Goal: Information Seeking & Learning: Learn about a topic

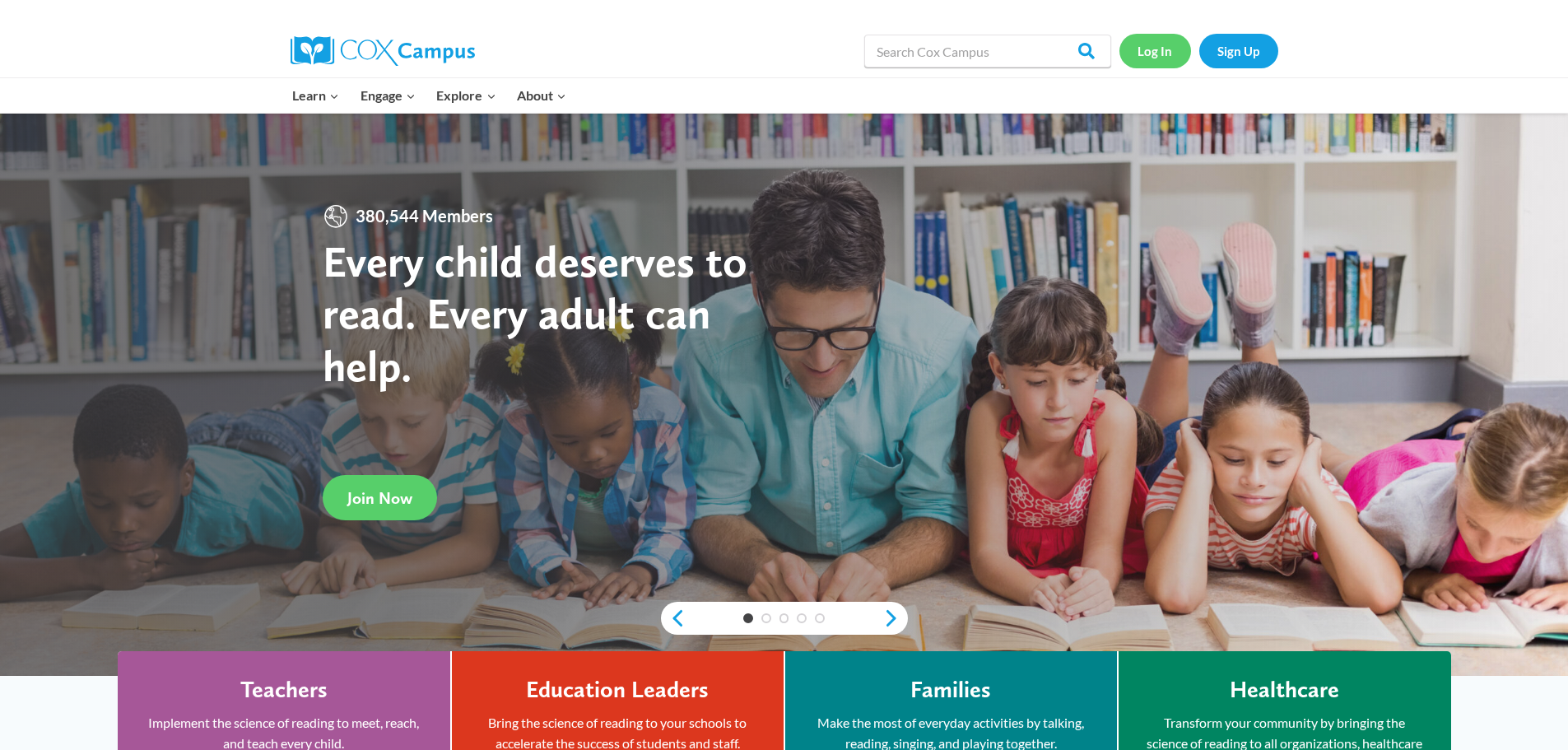
click at [1163, 46] on link "Log In" at bounding box center [1155, 51] width 71 height 34
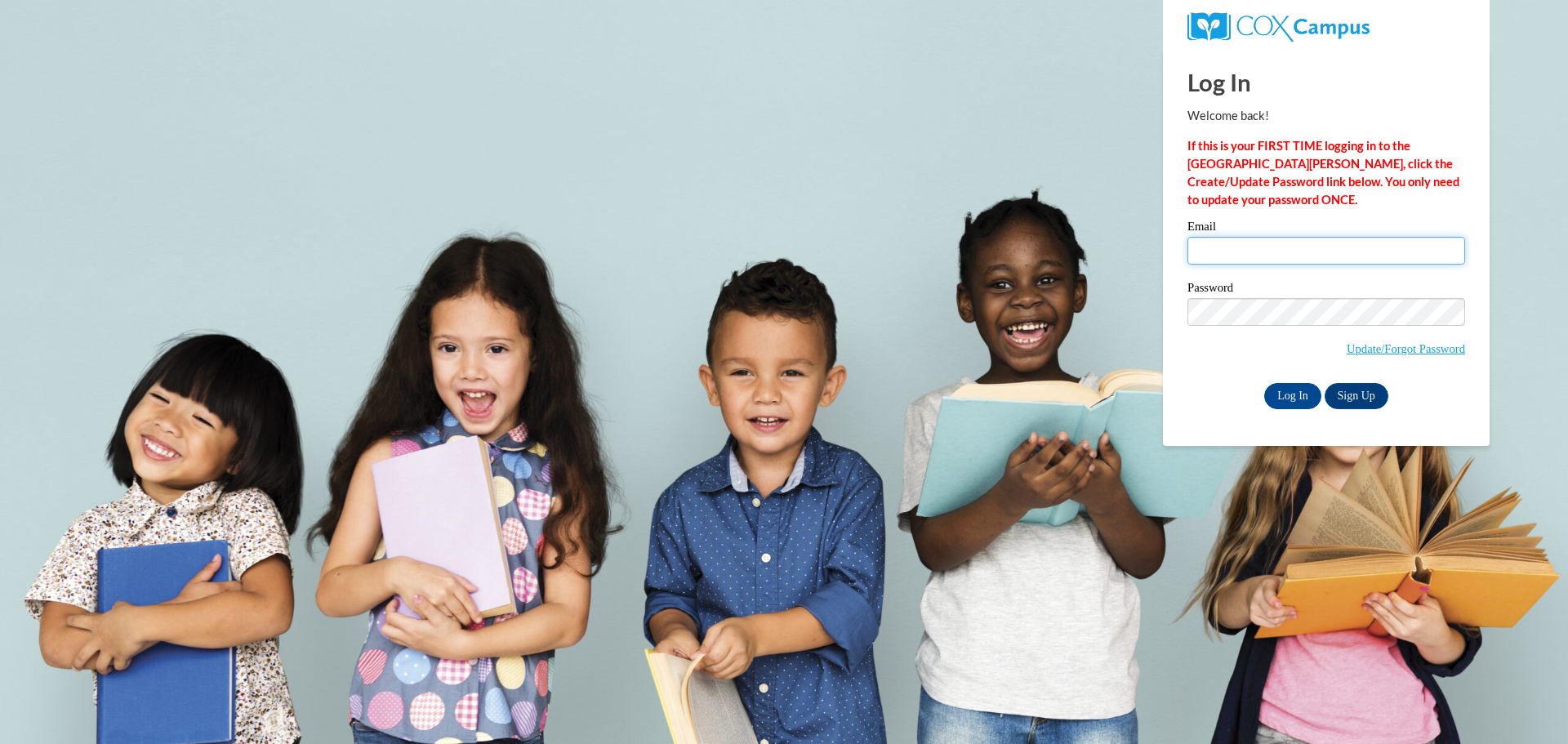
click at [1246, 247] on input "Email" at bounding box center [1326, 250] width 277 height 27
type input "eej0010@auburn.edu"
click at [1289, 393] on input "Log In" at bounding box center [1293, 396] width 58 height 26
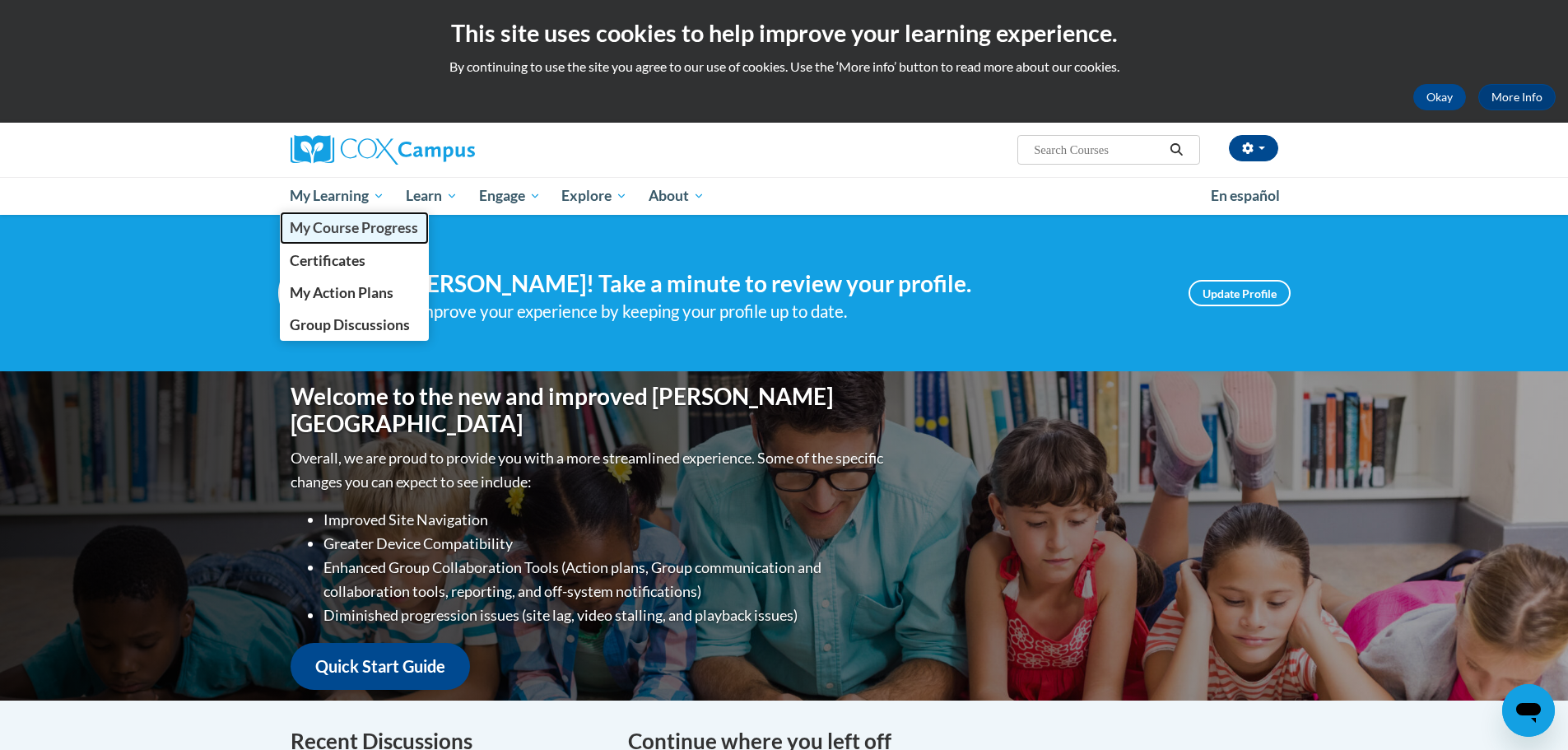
click at [361, 225] on span "My Course Progress" at bounding box center [354, 227] width 128 height 17
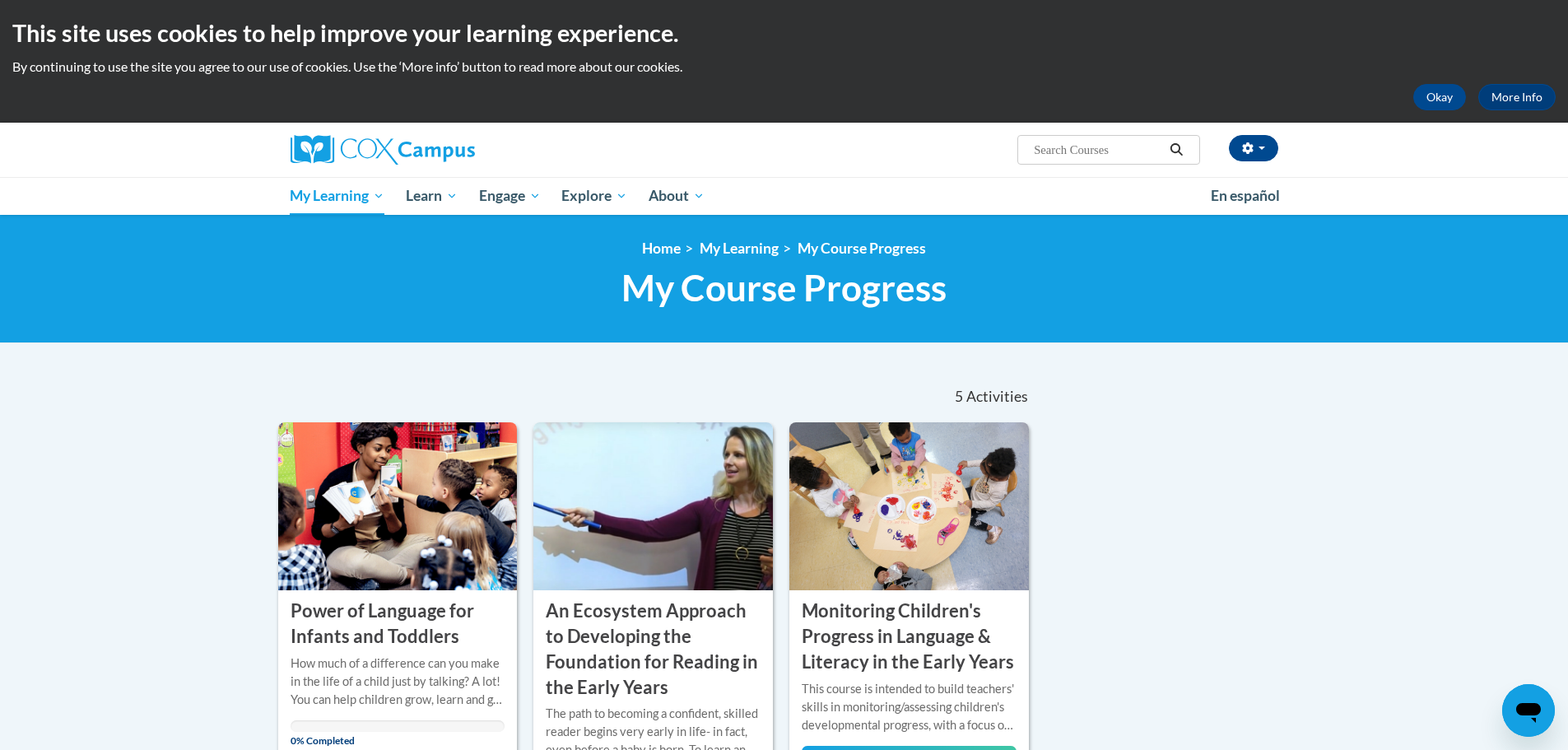
click at [1075, 145] on input "Search..." at bounding box center [1098, 149] width 132 height 20
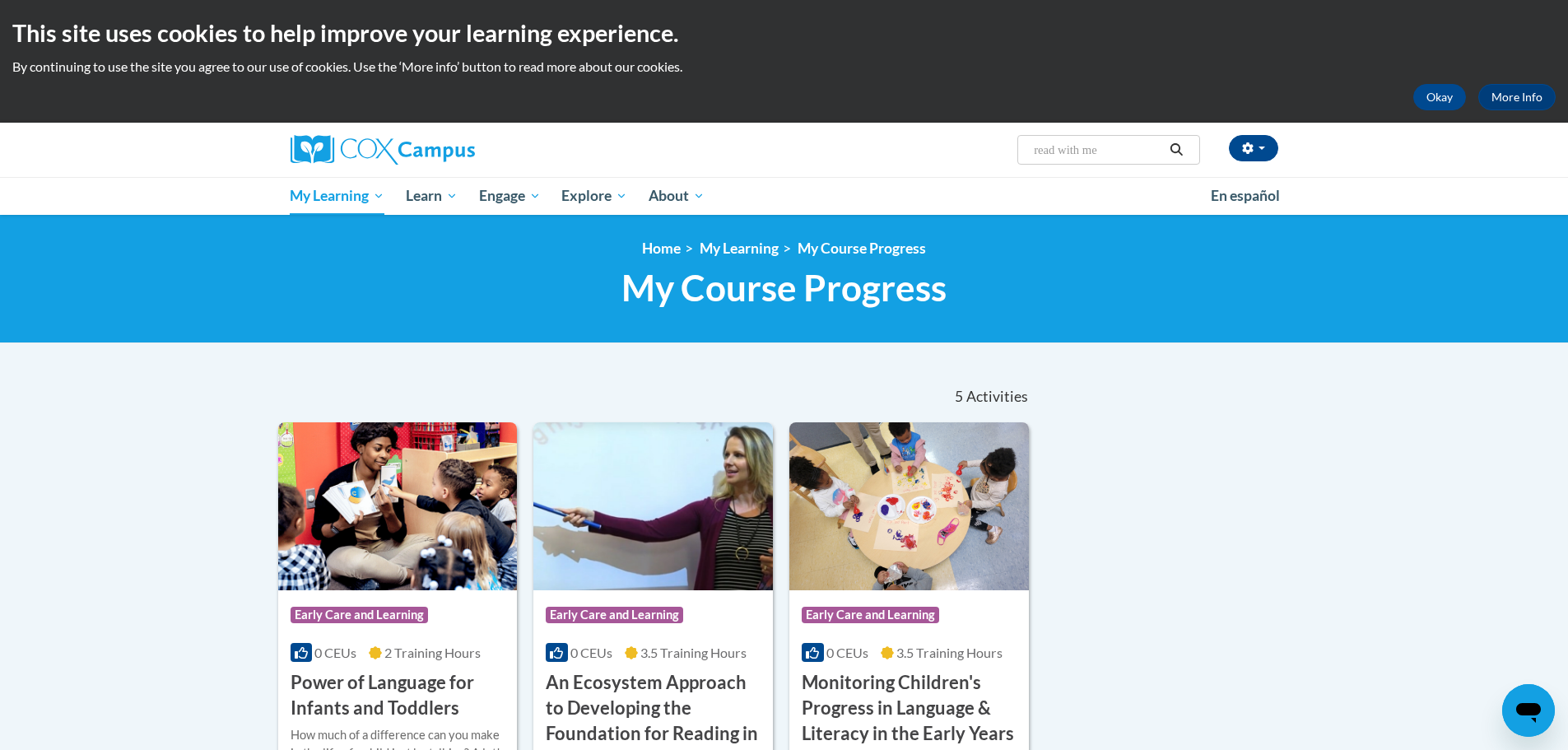
type input "read with me"
click at [1172, 146] on icon "Search" at bounding box center [1176, 149] width 12 height 12
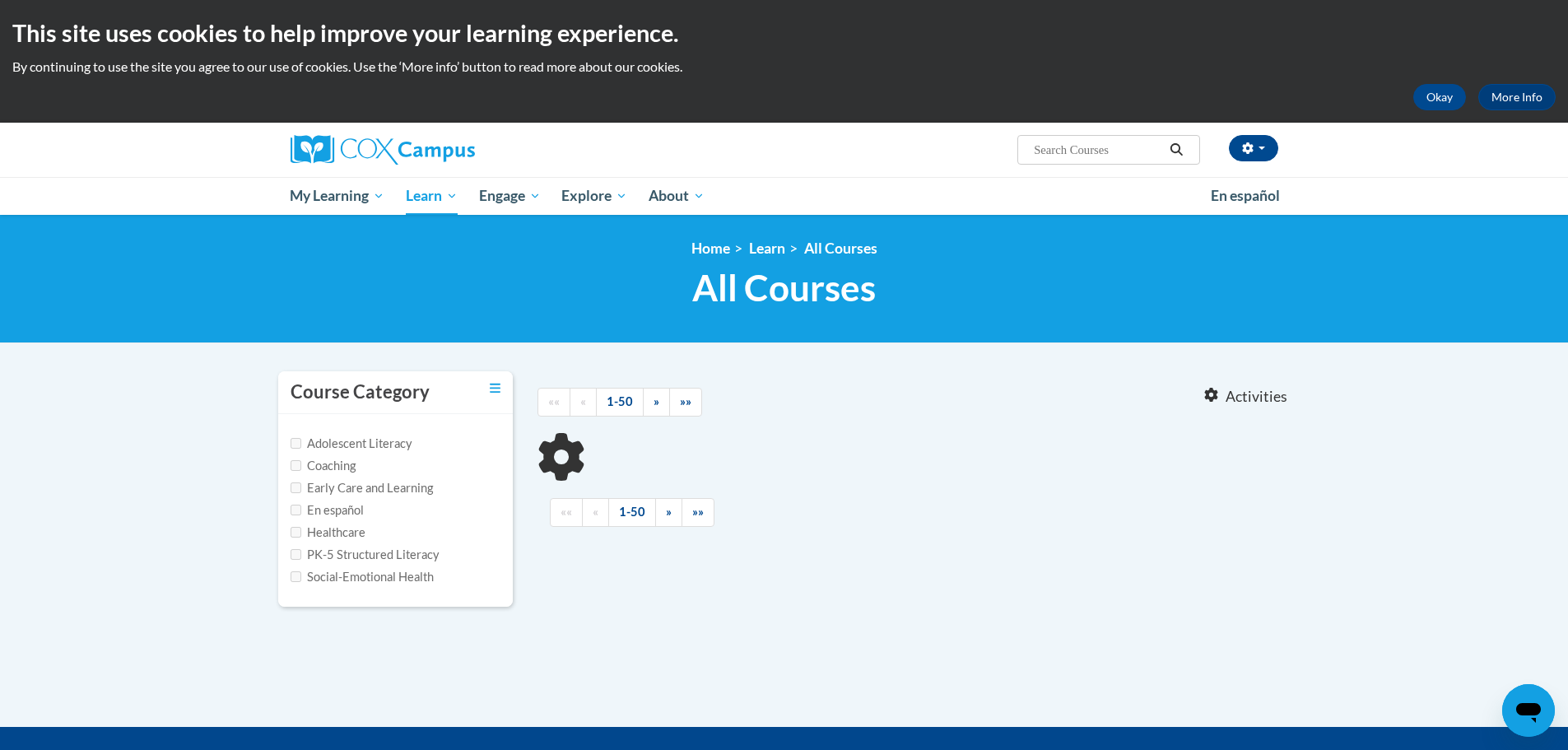
type input "read with me"
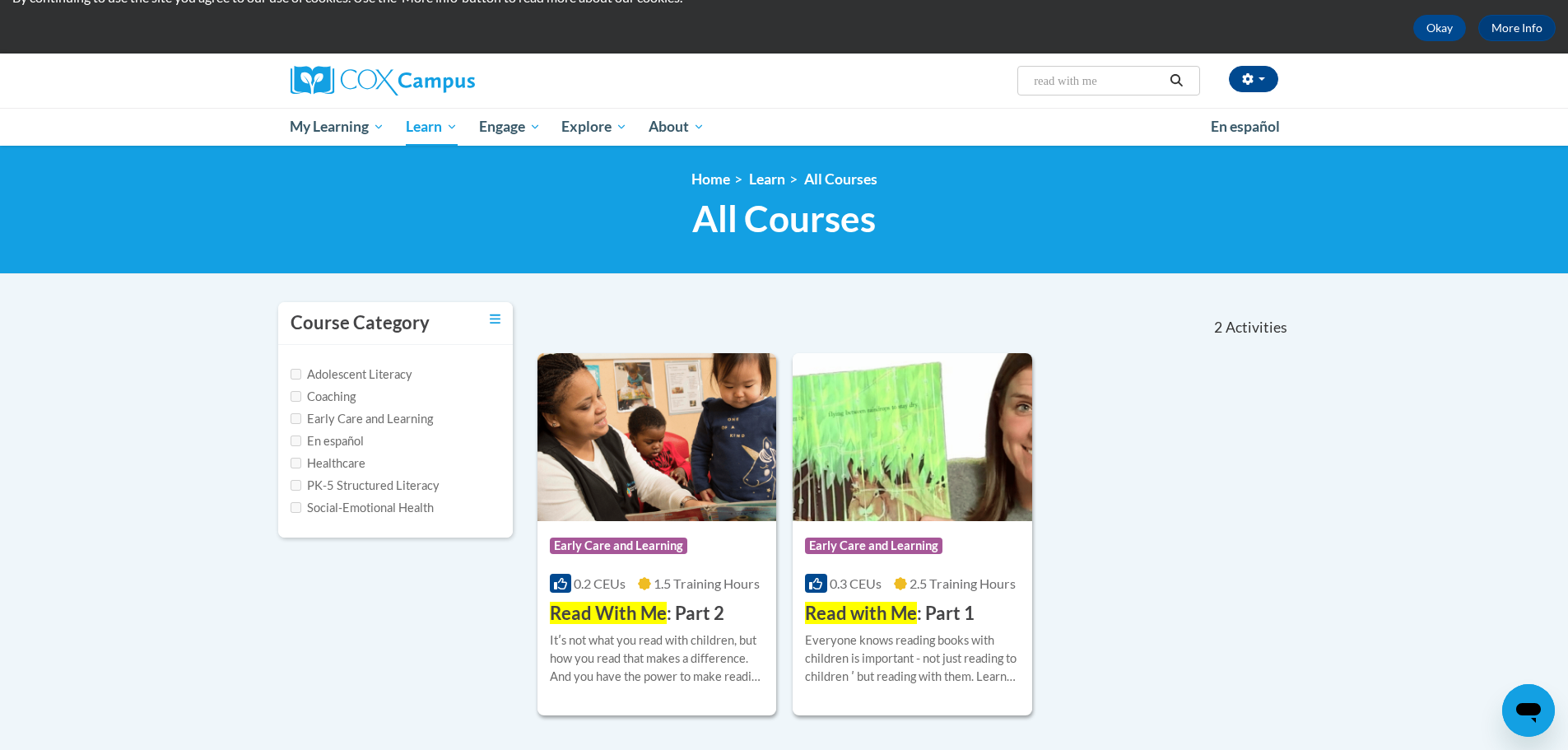
scroll to position [164, 0]
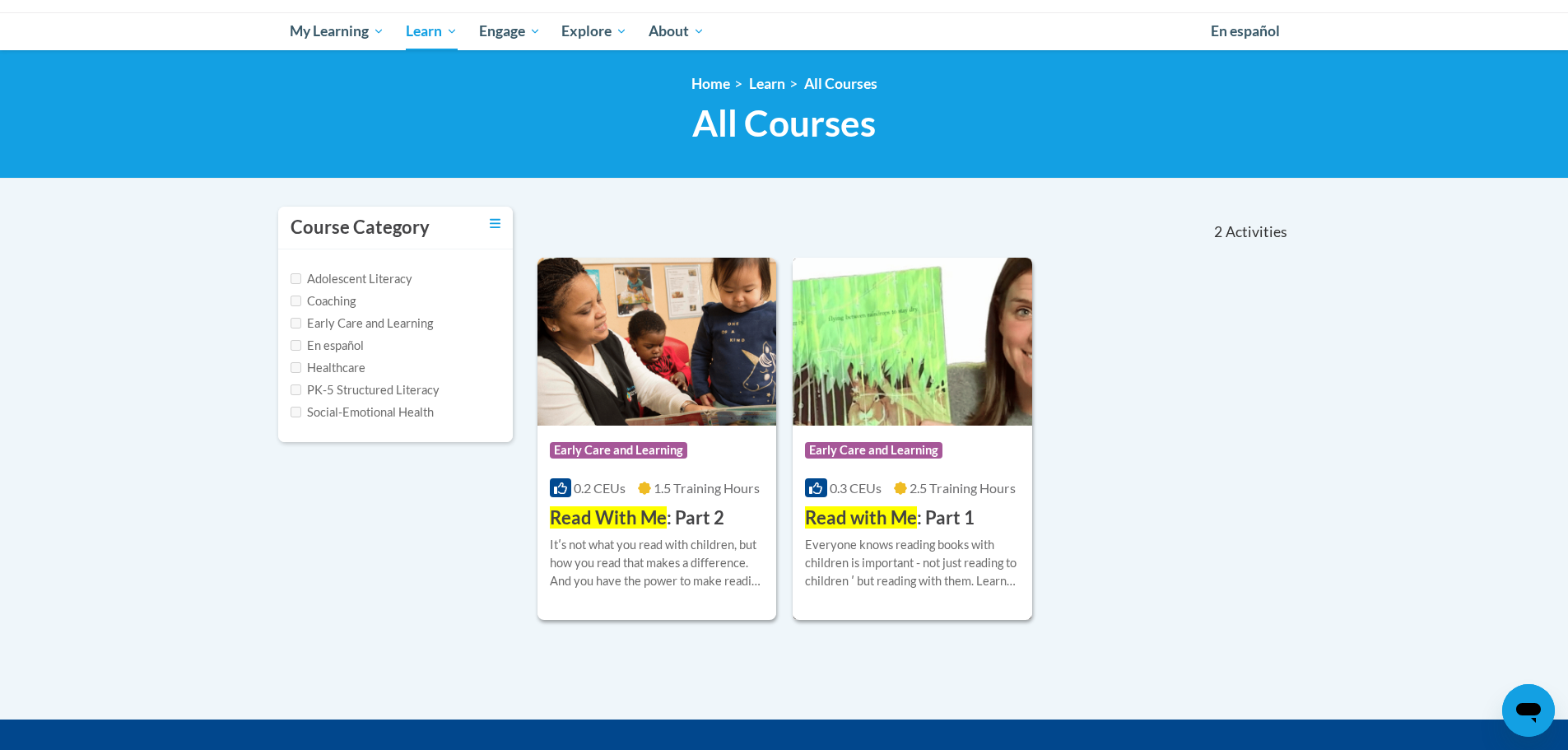
click at [912, 555] on div "Everyone knows reading books with children is important - not just reading to c…" at bounding box center [912, 563] width 215 height 54
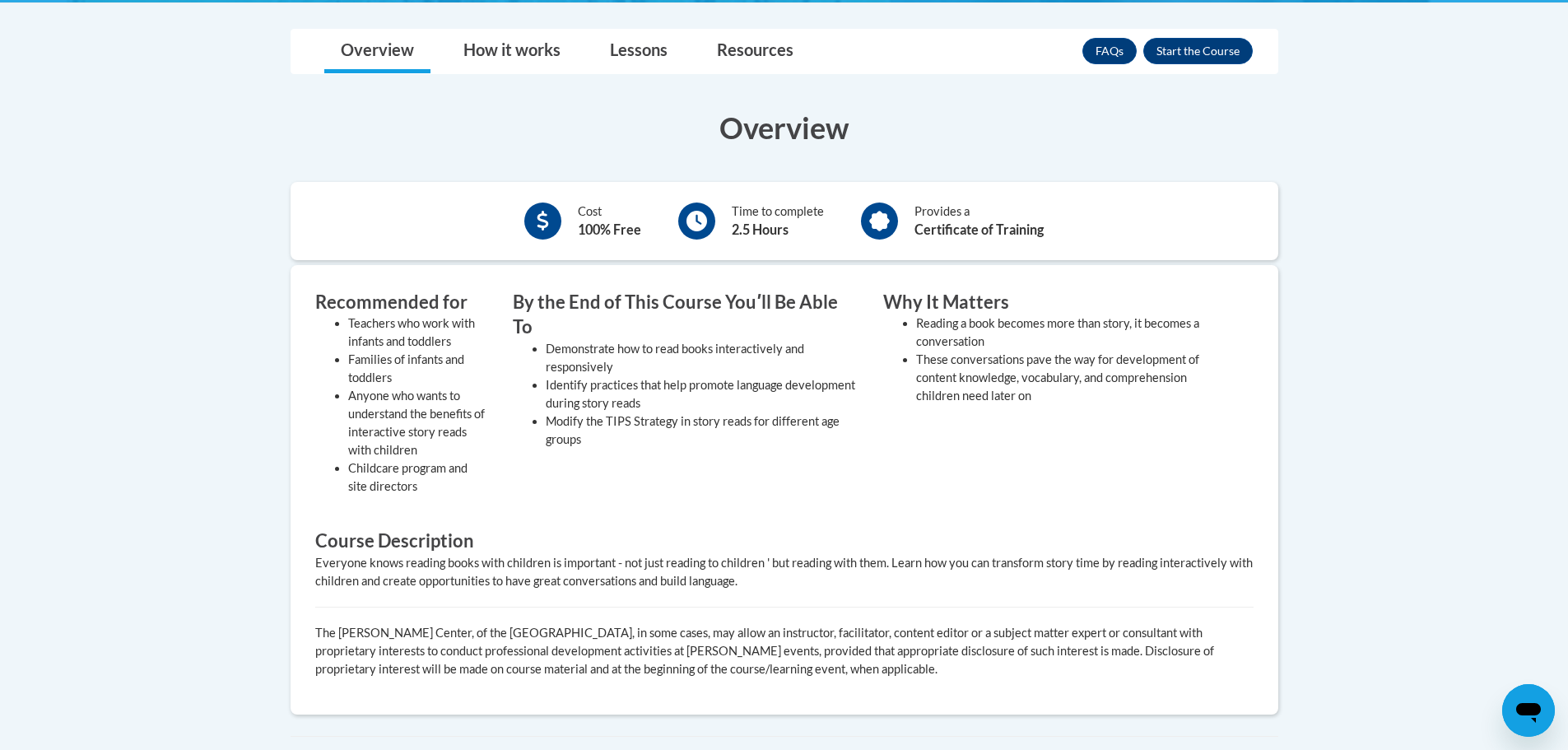
scroll to position [412, 0]
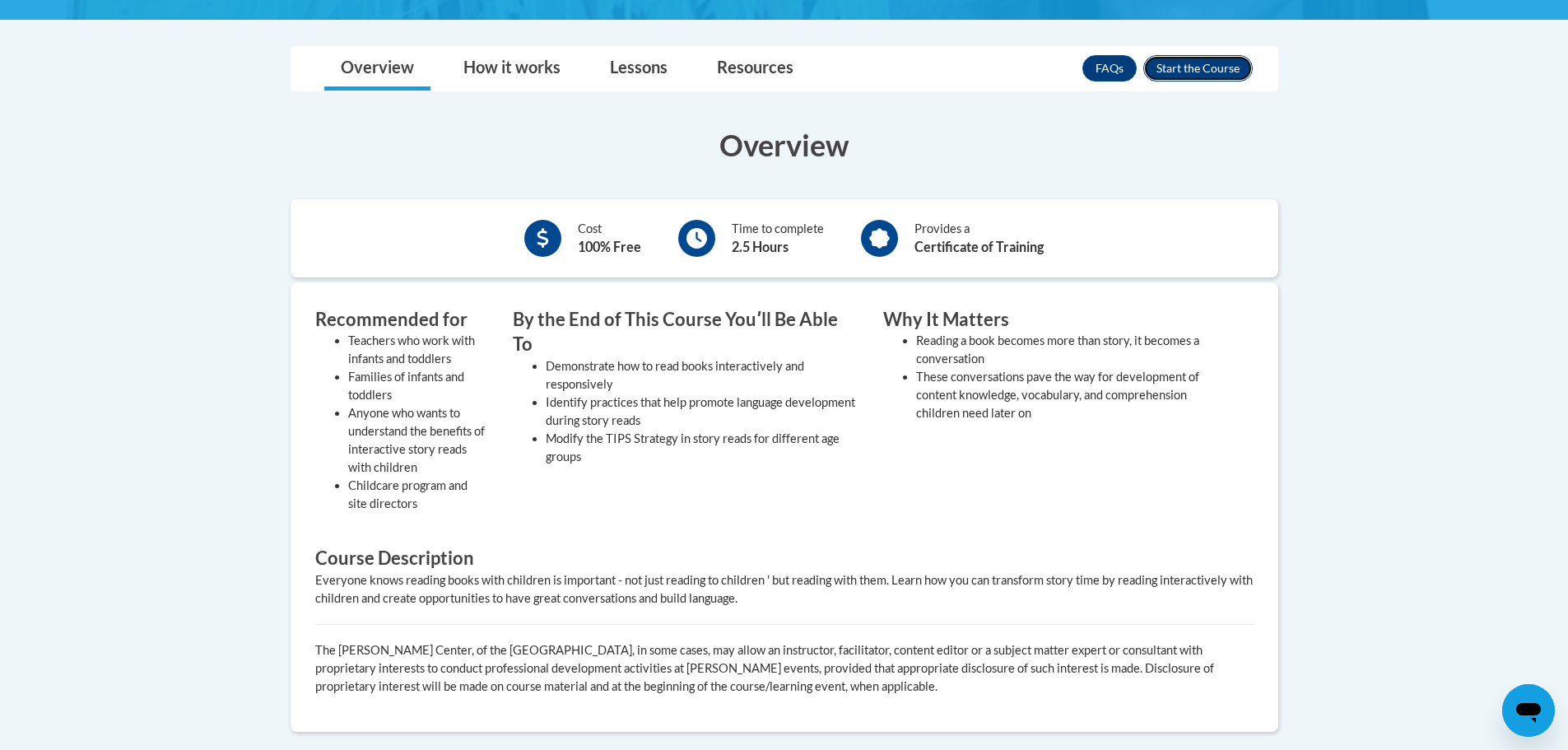
click at [1215, 71] on button "Enroll" at bounding box center [1197, 68] width 109 height 27
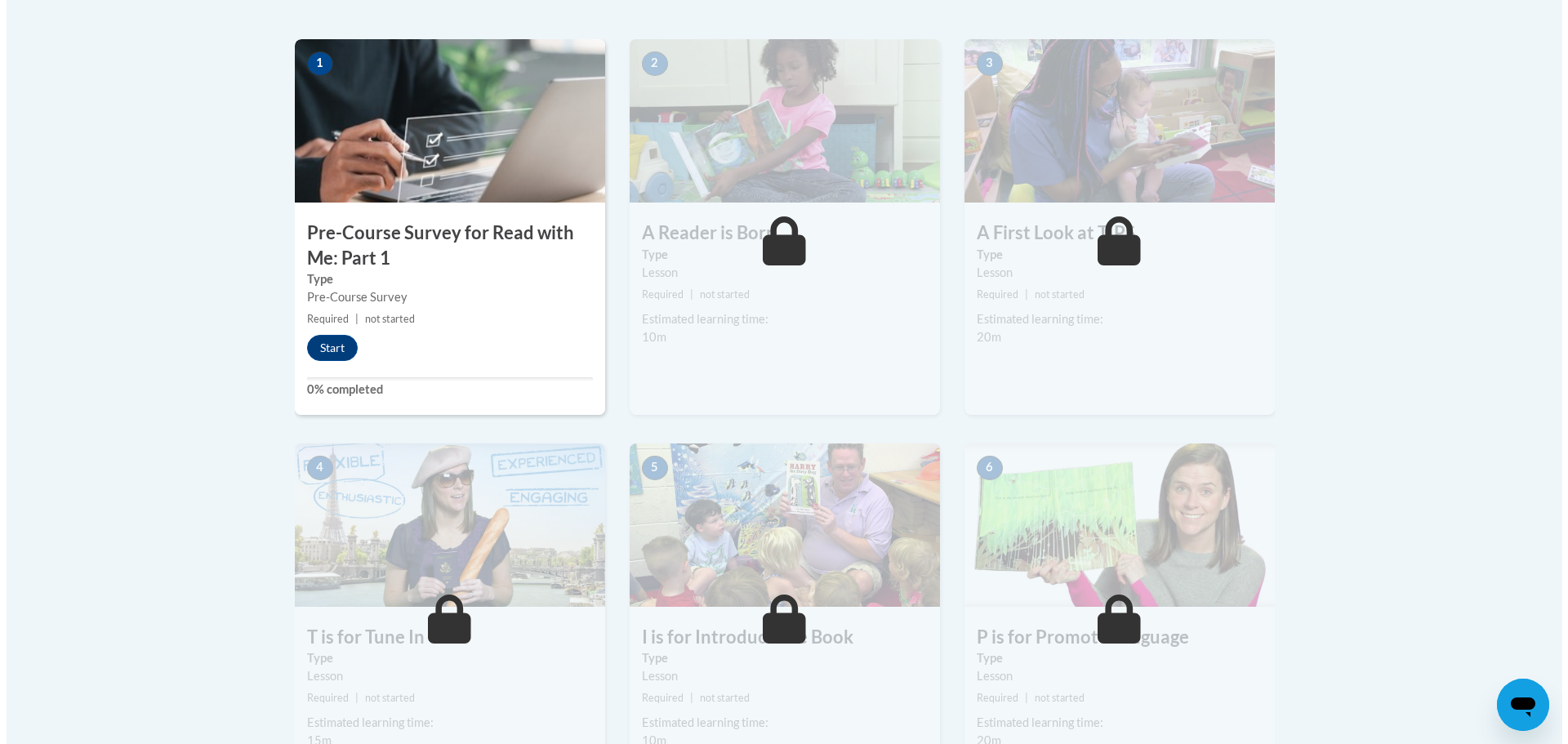
scroll to position [372, 0]
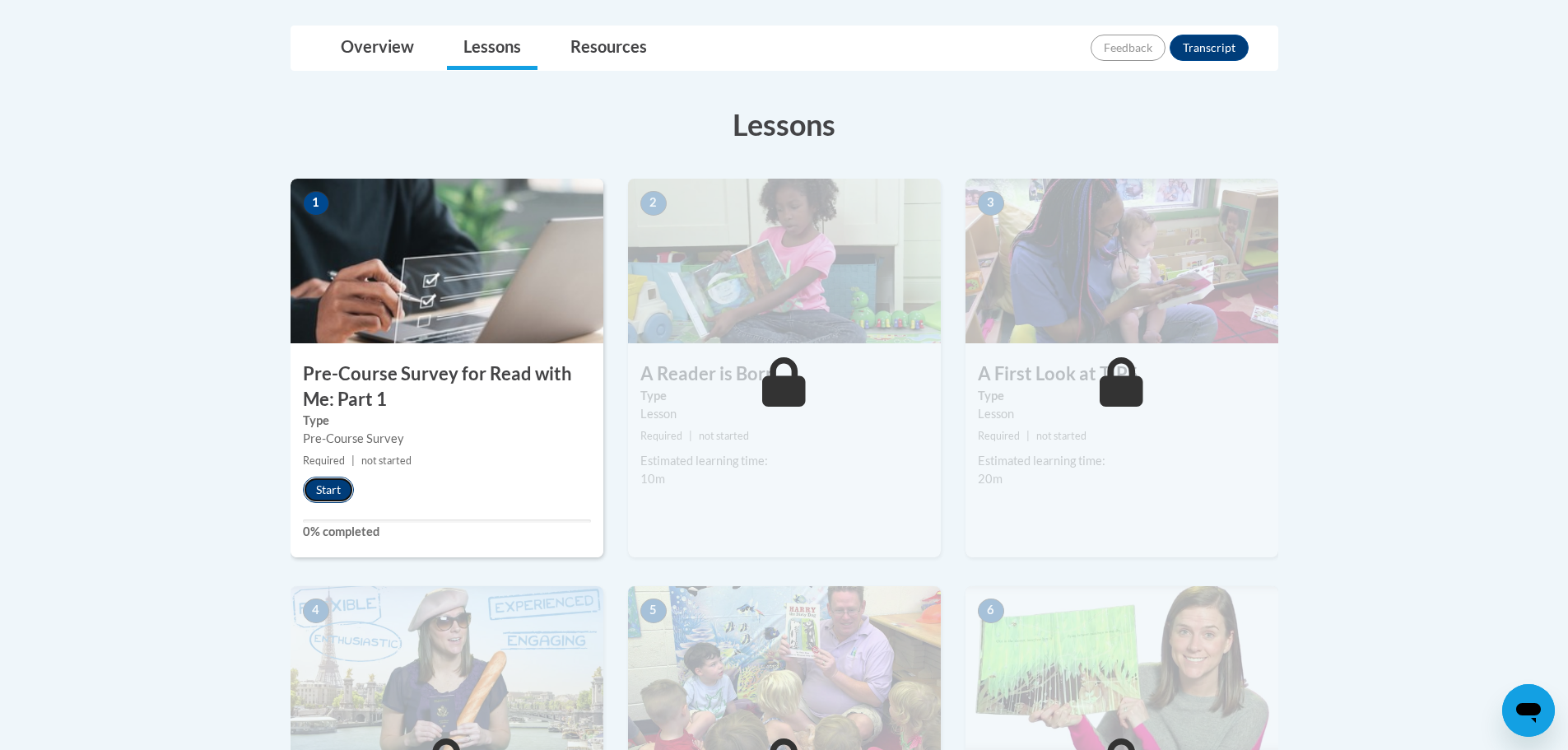
click at [335, 489] on button "Start" at bounding box center [329, 490] width 51 height 27
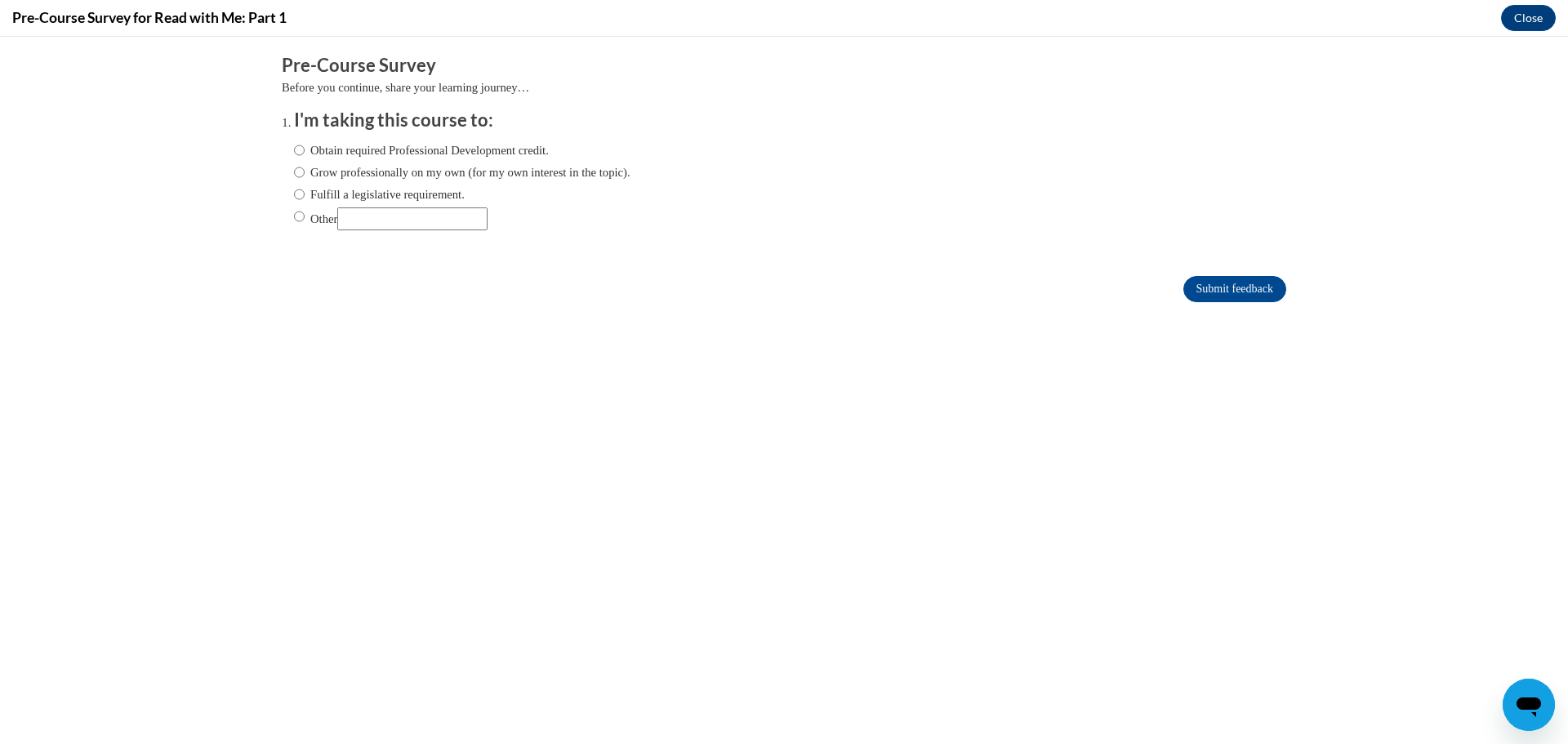
scroll to position [0, 0]
click at [318, 172] on label "Grow professionally on my own (for my own interest in the topic)." at bounding box center [462, 172] width 337 height 18
click at [305, 172] on input "Grow professionally on my own (for my own interest in the topic)." at bounding box center [299, 172] width 10 height 18
radio input "true"
click at [1215, 289] on input "Submit feedback" at bounding box center [1234, 289] width 103 height 26
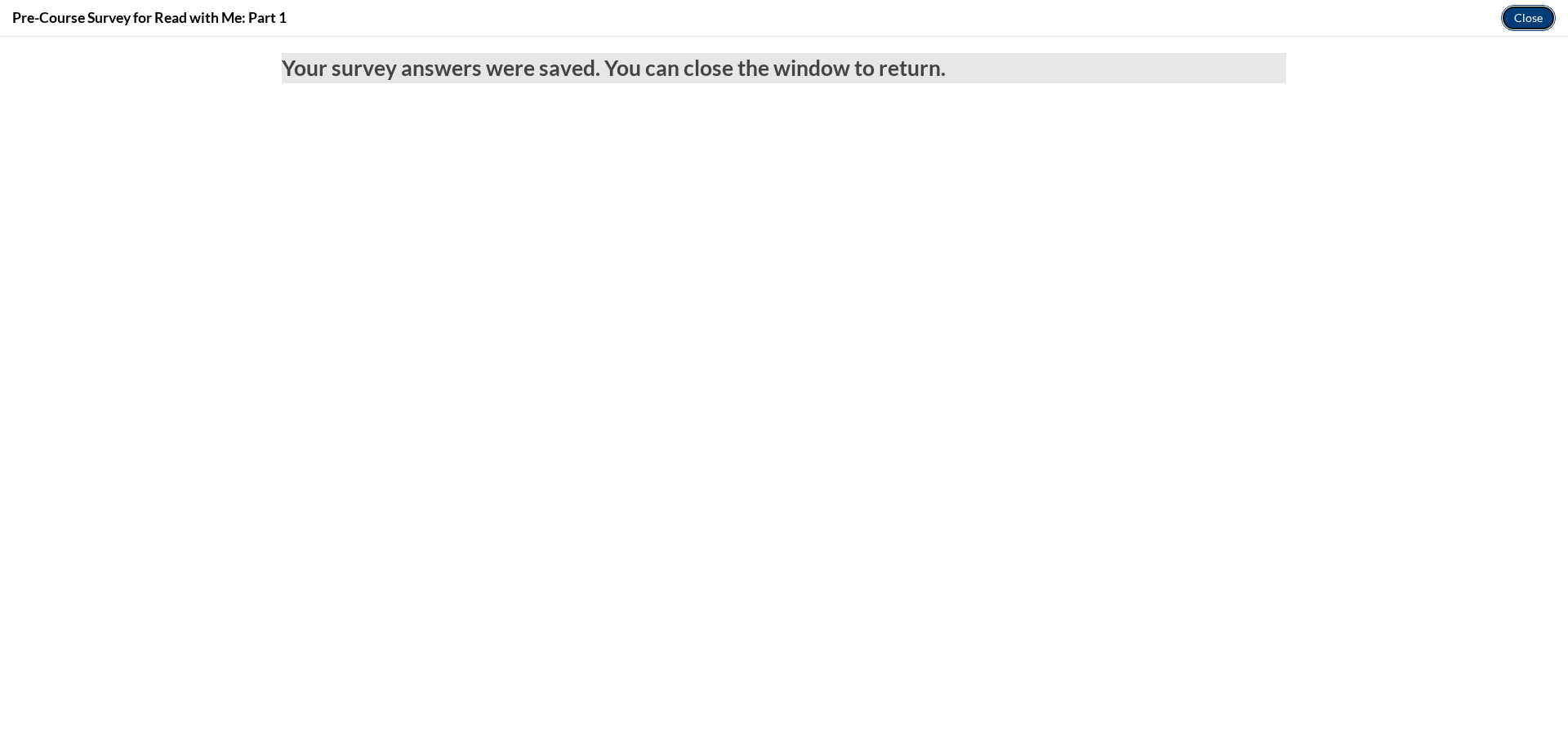
click at [1521, 15] on button "Close" at bounding box center [1528, 18] width 55 height 26
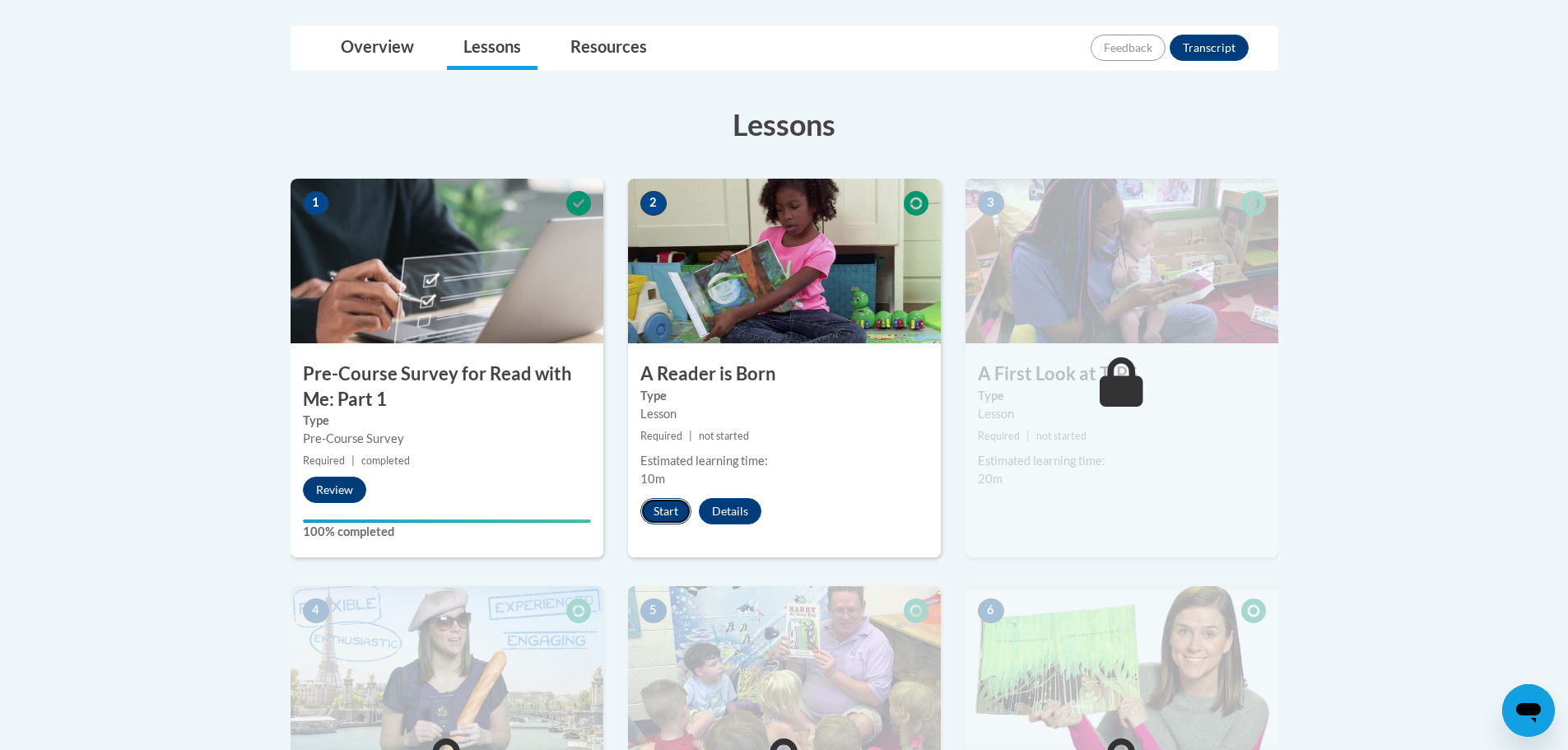
click at [662, 512] on button "Start" at bounding box center [666, 511] width 51 height 27
